Goal: Task Accomplishment & Management: Manage account settings

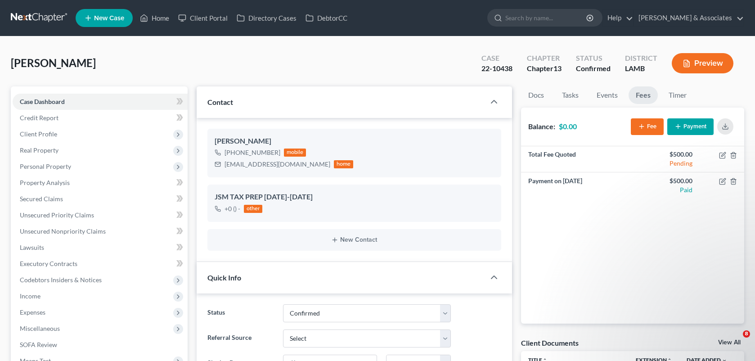
select select "3"
select select "0"
click at [152, 19] on link "Home" at bounding box center [154, 18] width 38 height 16
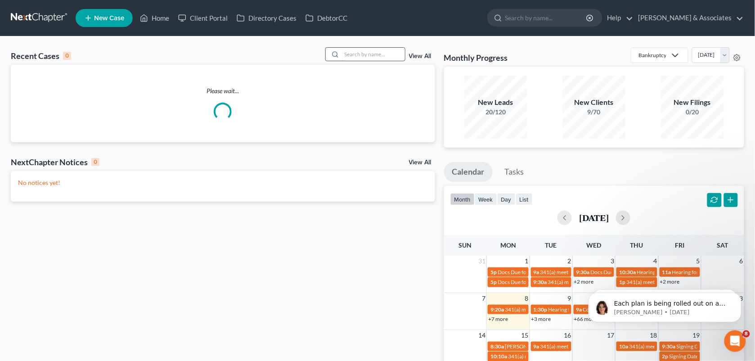
click at [359, 48] on input "search" at bounding box center [373, 54] width 63 height 13
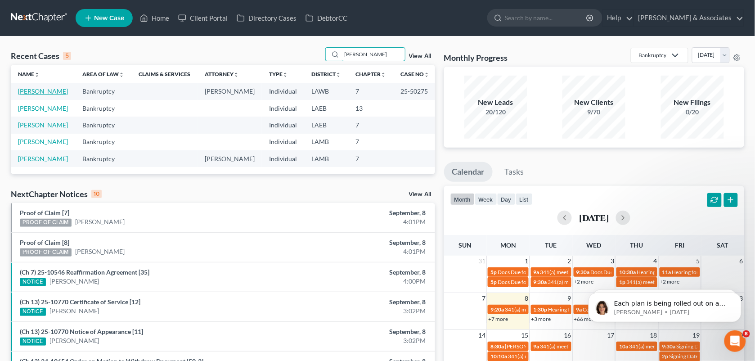
type input "[PERSON_NAME]"
click at [49, 90] on link "[PERSON_NAME]" at bounding box center [43, 91] width 50 height 8
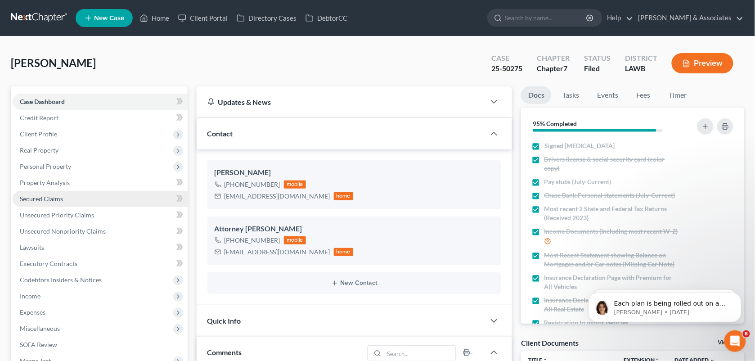
scroll to position [2545, 0]
drag, startPoint x: 275, startPoint y: 181, endPoint x: 229, endPoint y: 183, distance: 45.9
click at [229, 183] on div "[PHONE_NUMBER]" at bounding box center [253, 184] width 56 height 9
click at [277, 182] on div "[PHONE_NUMBER] mobile" at bounding box center [284, 185] width 139 height 12
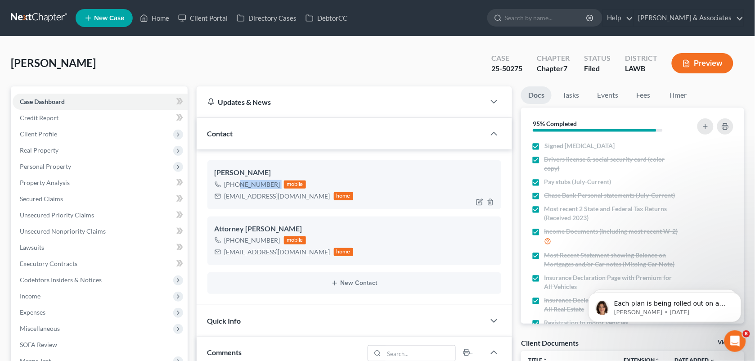
drag, startPoint x: 277, startPoint y: 182, endPoint x: 234, endPoint y: 187, distance: 43.5
click at [234, 187] on div "[PHONE_NUMBER] mobile" at bounding box center [284, 185] width 139 height 12
copy div "504) 303-2750"
click at [156, 17] on link "Home" at bounding box center [154, 18] width 38 height 16
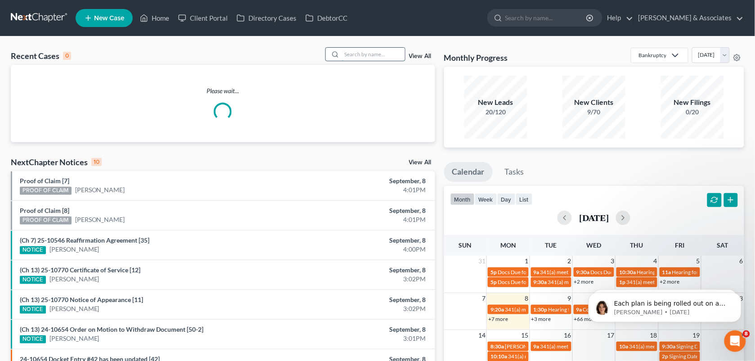
click at [366, 55] on input "search" at bounding box center [373, 54] width 63 height 13
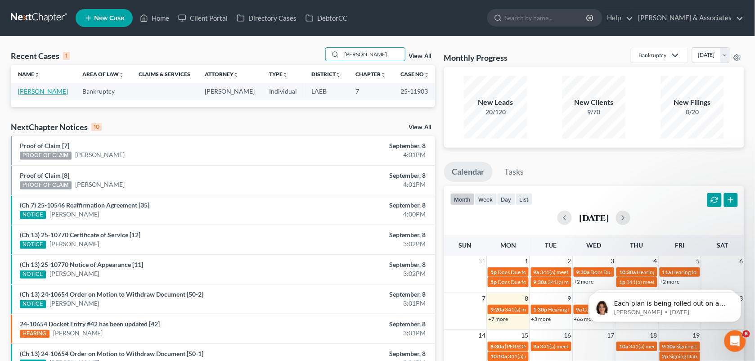
type input "[PERSON_NAME]"
click at [52, 89] on link "[PERSON_NAME]" at bounding box center [43, 91] width 50 height 8
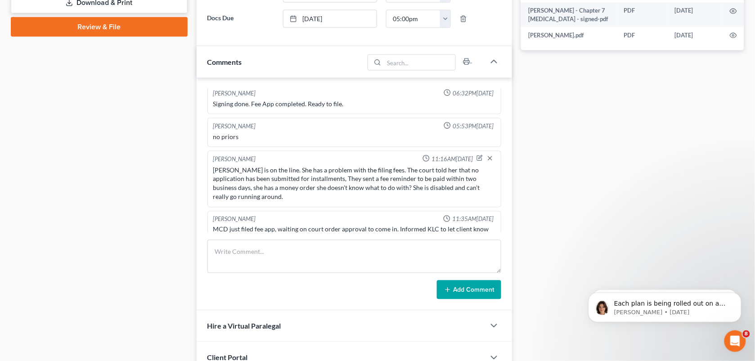
scroll to position [415, 0]
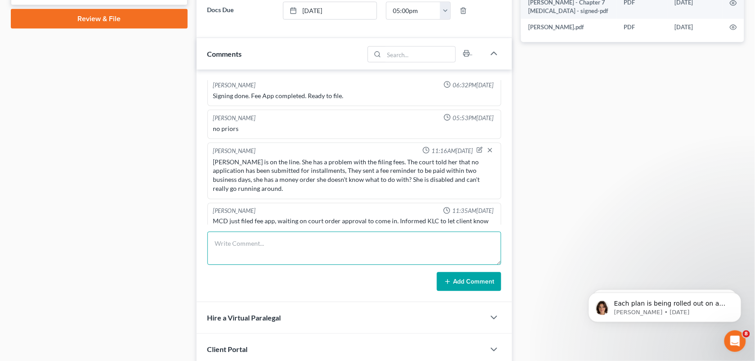
click at [285, 246] on textarea at bounding box center [354, 248] width 294 height 33
paste textarea "[PERSON_NAME] was calling in regard to her Bankruptcy case and she received a n…"
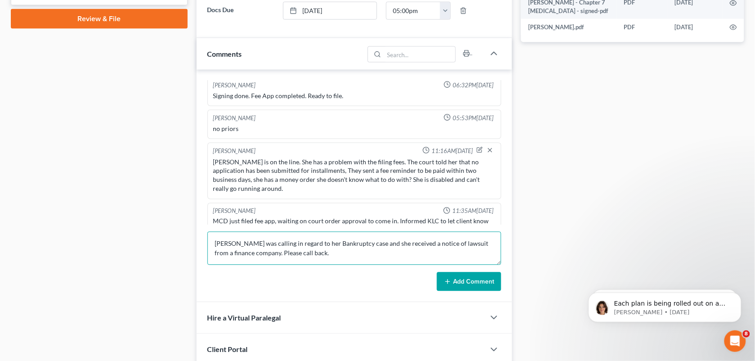
drag, startPoint x: 325, startPoint y: 254, endPoint x: 266, endPoint y: 251, distance: 58.6
click at [266, 251] on textarea "[PERSON_NAME] was calling in regard to her Bankruptcy case and she received a n…" at bounding box center [354, 248] width 294 height 33
type textarea "[PERSON_NAME] was calling in regard to her Bankruptcy case and she received a n…"
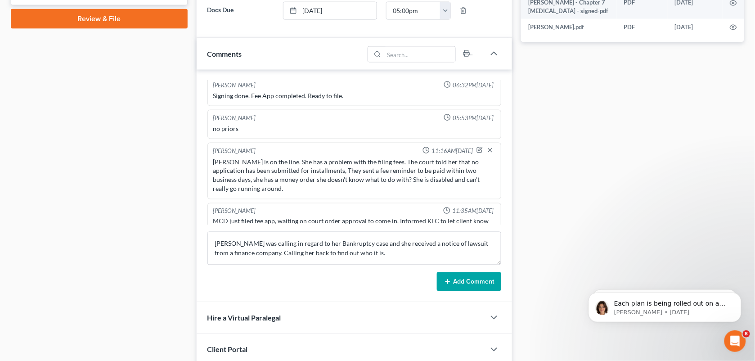
click at [461, 289] on button "Add Comment" at bounding box center [469, 281] width 64 height 19
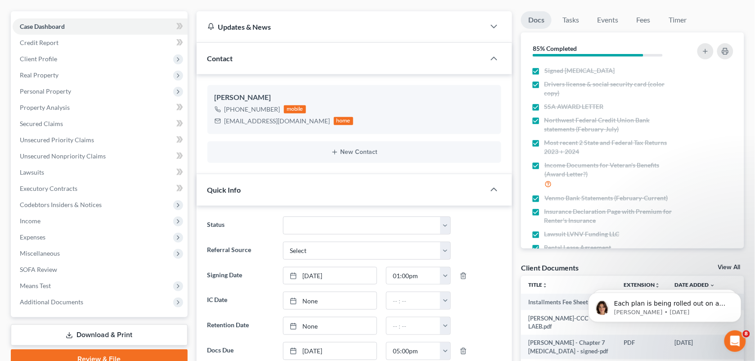
scroll to position [26, 0]
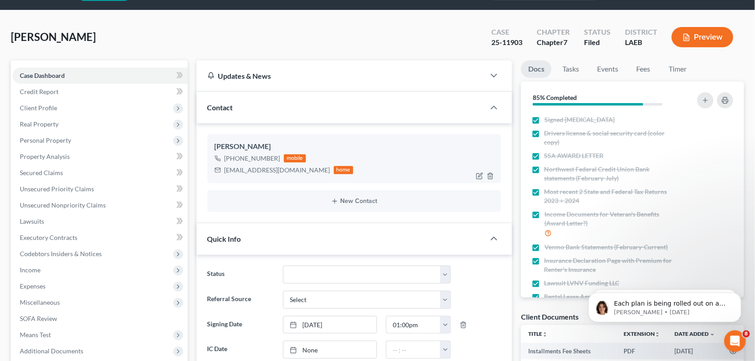
drag, startPoint x: 277, startPoint y: 154, endPoint x: 235, endPoint y: 157, distance: 41.9
click at [235, 157] on div "[PHONE_NUMBER] mobile" at bounding box center [284, 159] width 139 height 12
copy div "985) 951-0307"
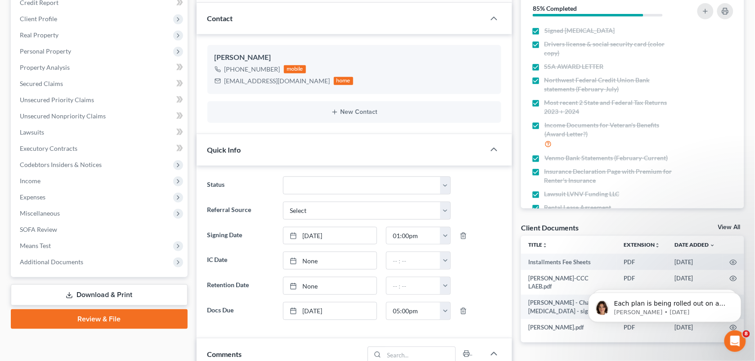
scroll to position [133, 0]
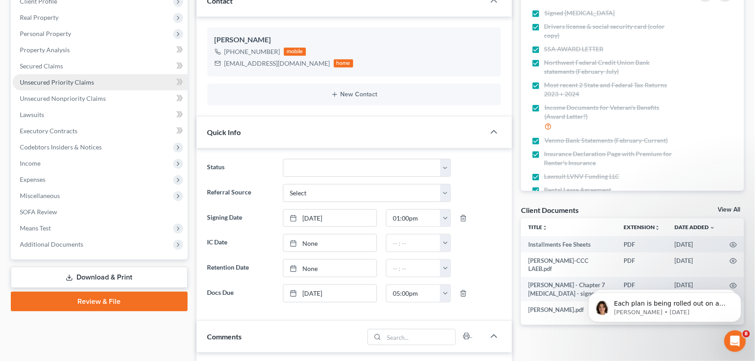
click at [66, 82] on span "Unsecured Priority Claims" at bounding box center [57, 82] width 74 height 8
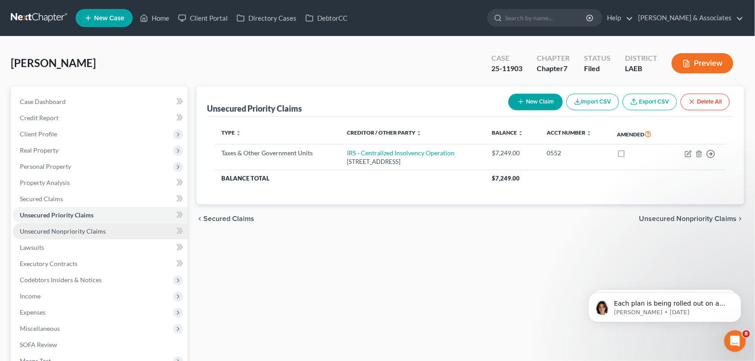
click at [84, 230] on span "Unsecured Nonpriority Claims" at bounding box center [63, 231] width 86 height 8
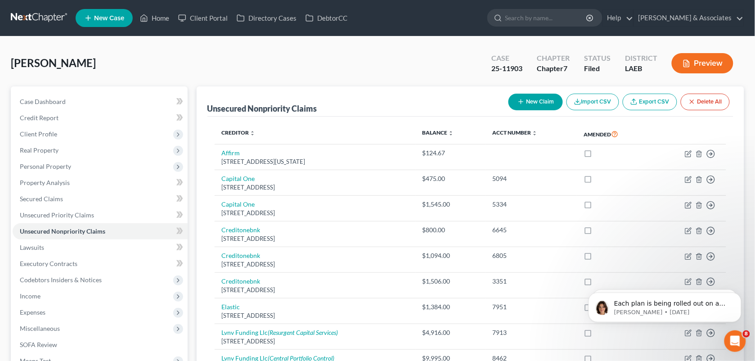
drag, startPoint x: 345, startPoint y: 63, endPoint x: 557, endPoint y: 52, distance: 212.7
click at [345, 63] on div "[PERSON_NAME] Upgraded Case 25-11903 Chapter Chapter 7 Status Filed District LA…" at bounding box center [378, 66] width 734 height 39
click at [54, 101] on span "Case Dashboard" at bounding box center [43, 102] width 46 height 8
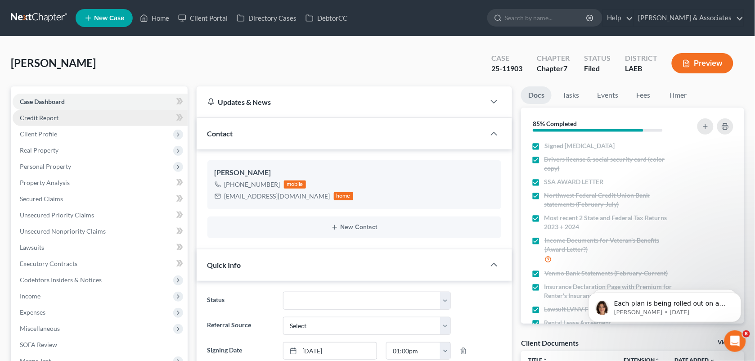
click at [53, 114] on span "Credit Report" at bounding box center [39, 118] width 39 height 8
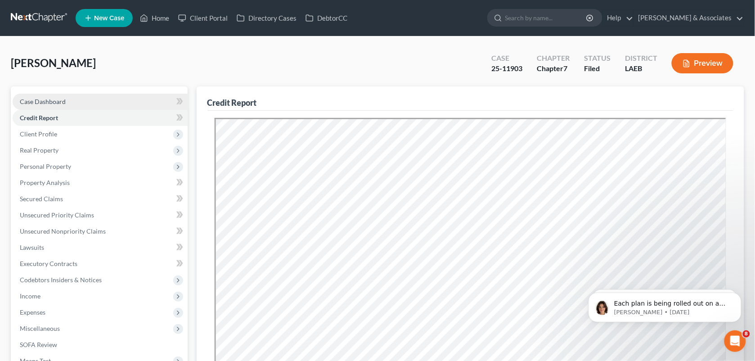
click at [50, 100] on span "Case Dashboard" at bounding box center [43, 102] width 46 height 8
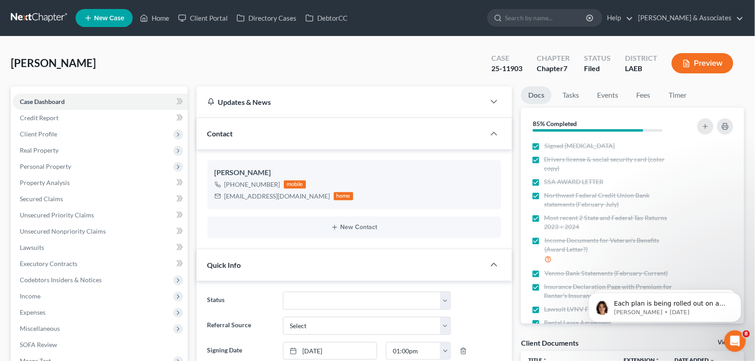
scroll to position [365, 0]
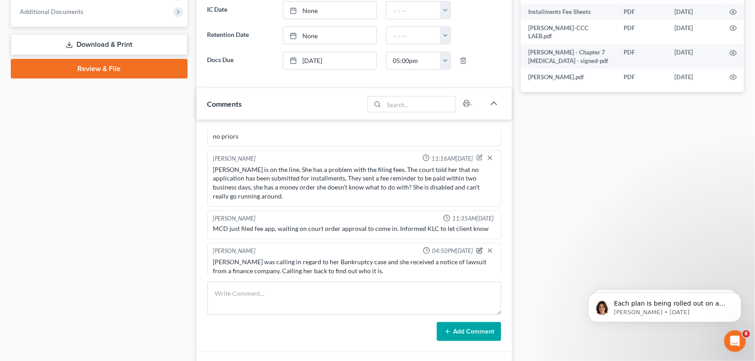
click at [478, 248] on icon "button" at bounding box center [480, 250] width 5 height 5
click at [426, 271] on textarea "[PERSON_NAME] was calling in regard to her Bankruptcy case and she received a n…" at bounding box center [354, 274] width 283 height 33
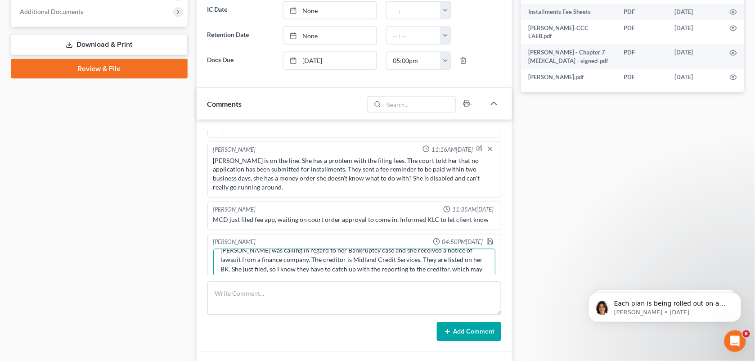
scroll to position [20, 0]
type textarea "[PERSON_NAME] was calling in regard to her Bankruptcy case and she received a n…"
click at [487, 239] on icon "button" at bounding box center [489, 241] width 5 height 5
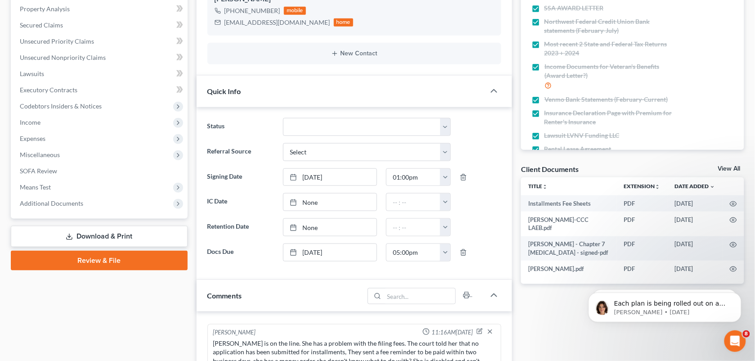
scroll to position [119, 0]
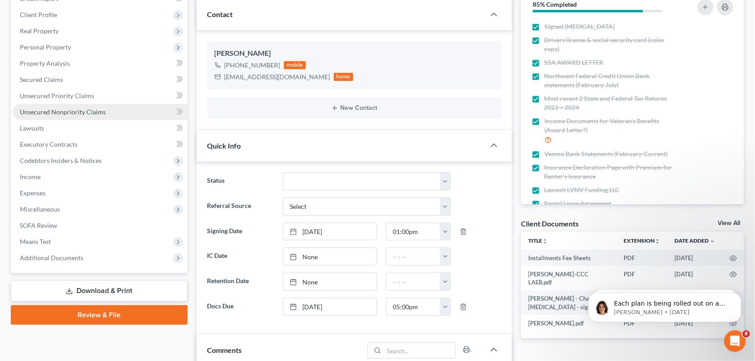
click at [37, 108] on span "Unsecured Nonpriority Claims" at bounding box center [63, 112] width 86 height 8
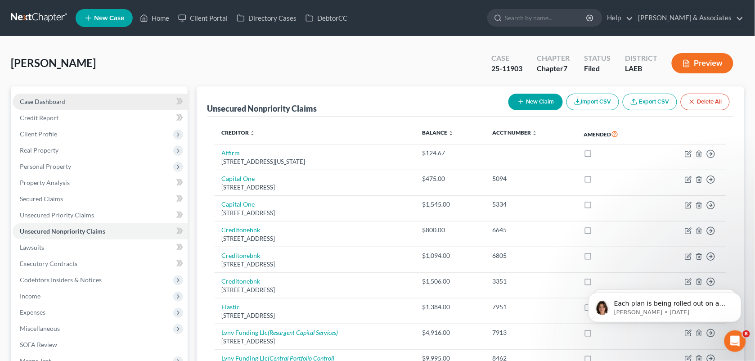
click at [70, 100] on link "Case Dashboard" at bounding box center [100, 102] width 175 height 16
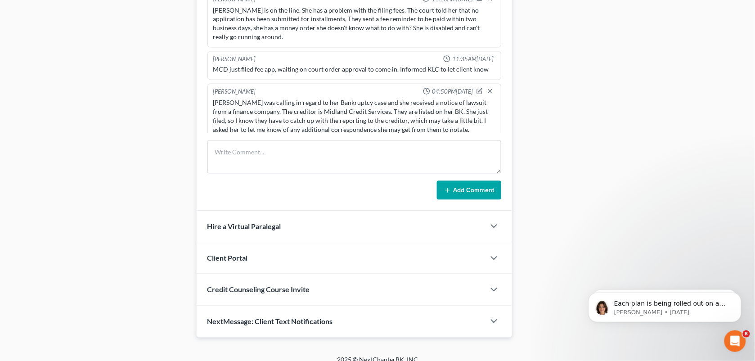
scroll to position [519, 0]
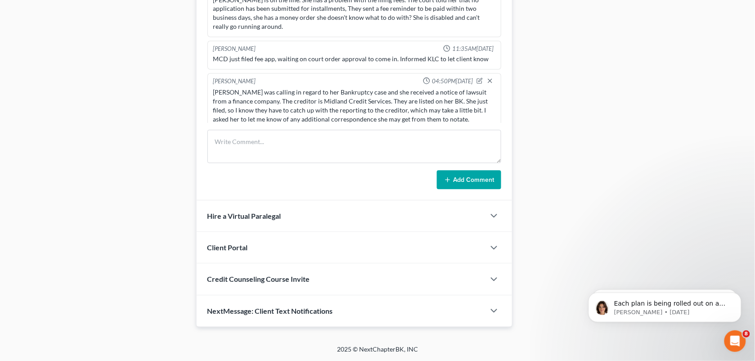
click at [467, 77] on div "[PERSON_NAME] 04:50PM[DATE]" at bounding box center [355, 81] width 286 height 9
click at [478, 78] on icon "button" at bounding box center [480, 80] width 5 height 5
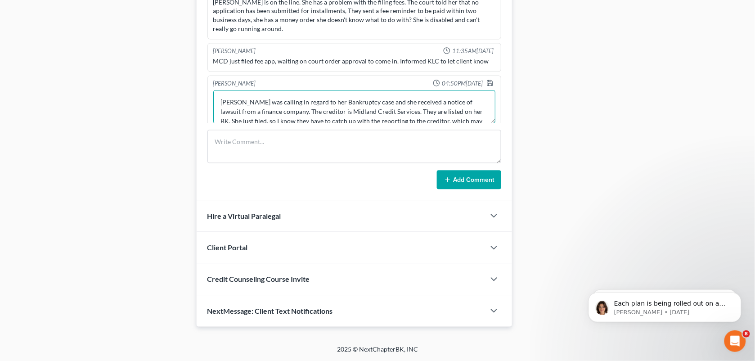
click at [413, 106] on textarea "[PERSON_NAME] was calling in regard to her Bankruptcy case and she received a n…" at bounding box center [354, 106] width 283 height 33
type textarea "[PERSON_NAME] was calling in regard to her Bankruptcy case and she received a n…"
click at [489, 83] on polyline "button" at bounding box center [490, 84] width 3 height 2
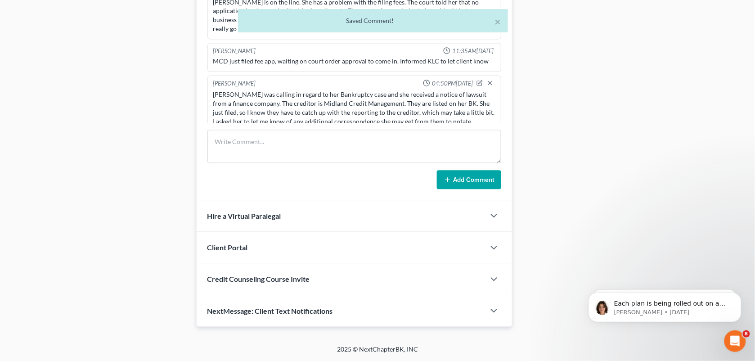
scroll to position [476, 0]
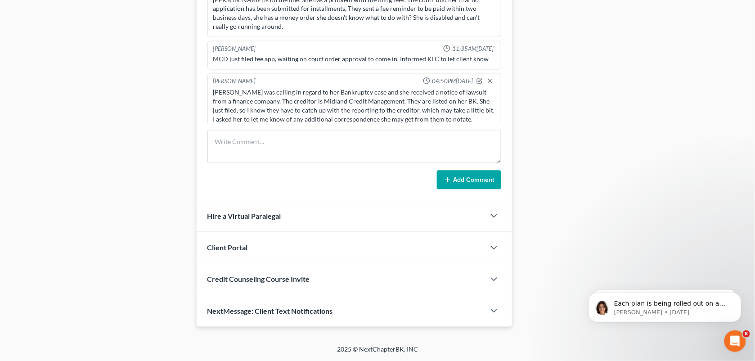
drag, startPoint x: 112, startPoint y: 117, endPoint x: 91, endPoint y: 1, distance: 118.0
